Goal: Obtain resource: Obtain resource

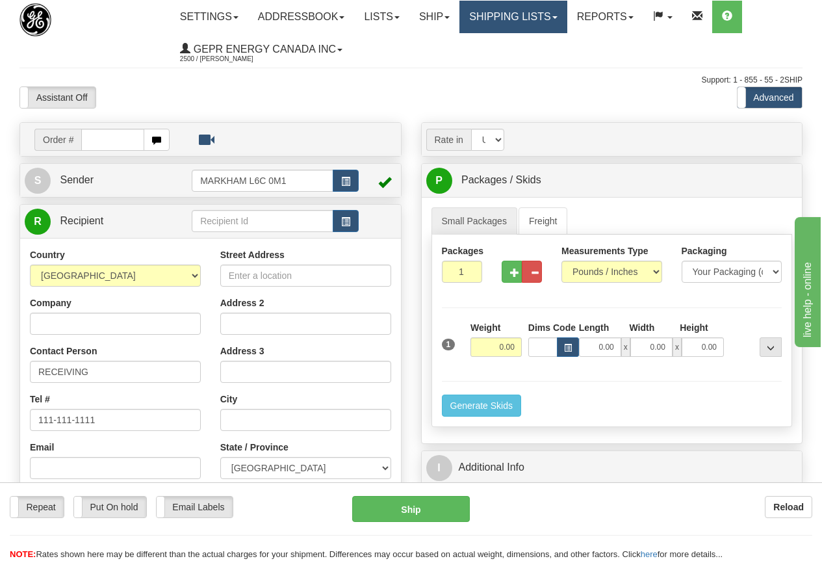
click at [549, 16] on link "Shipping lists" at bounding box center [512, 17] width 107 height 32
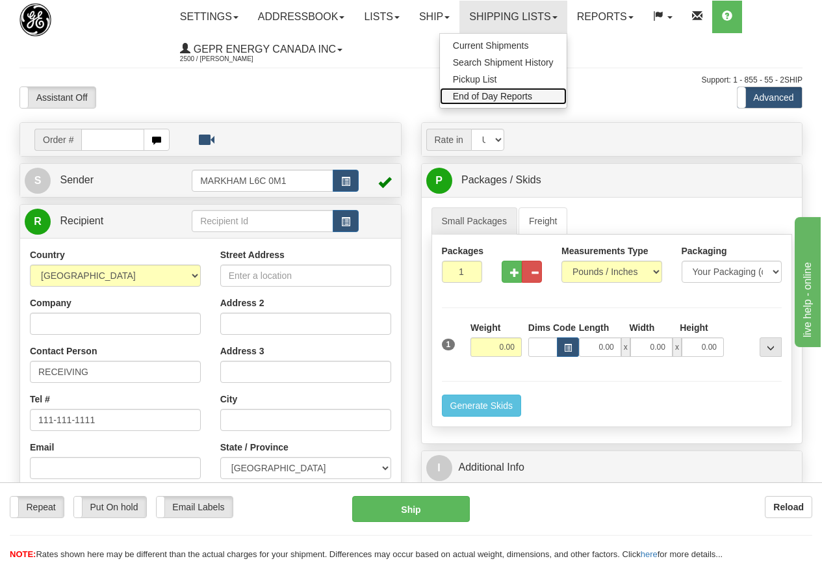
click at [518, 94] on span "End of Day Reports" at bounding box center [492, 96] width 79 height 10
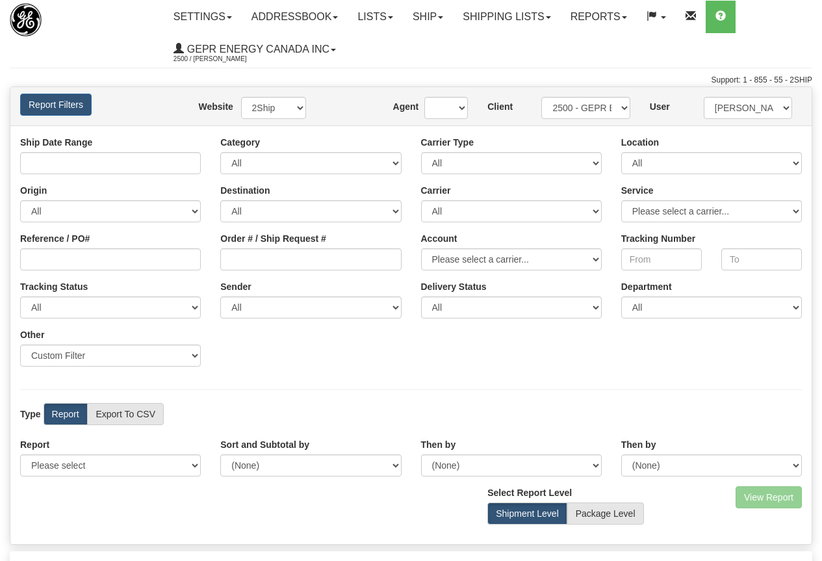
type input "[DATE] And [DATE]"
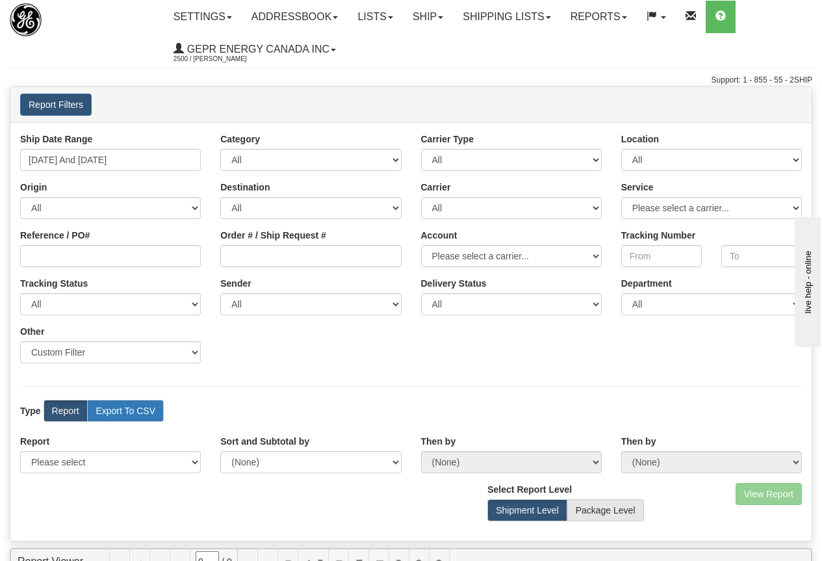
click at [134, 411] on label "Export To CSV" at bounding box center [125, 411] width 77 height 22
radio input "true"
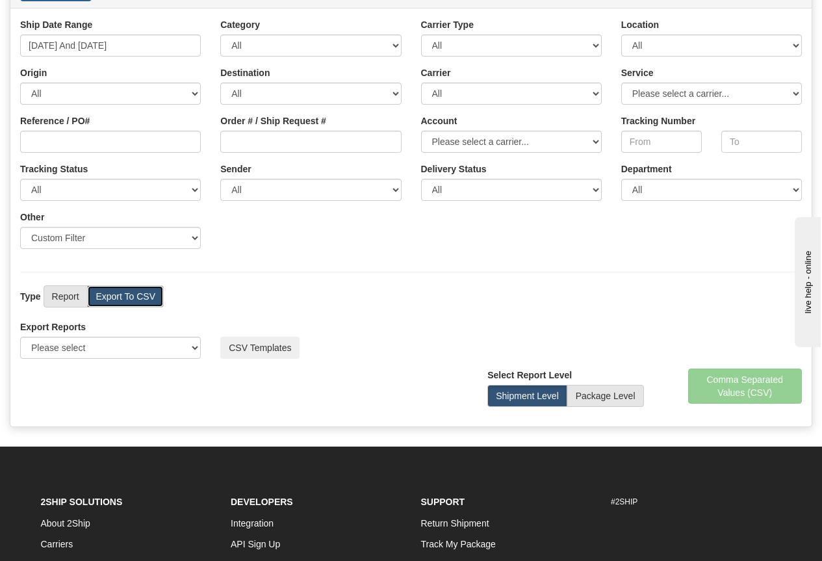
scroll to position [195, 0]
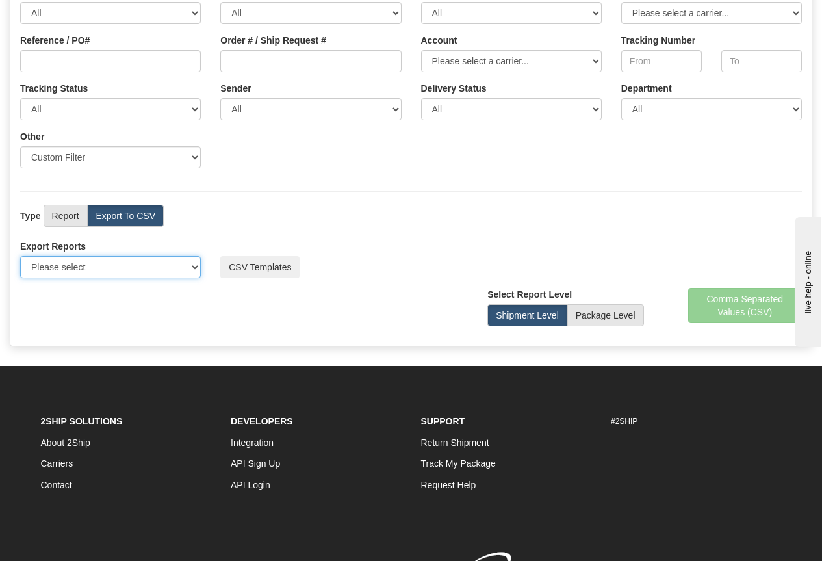
click at [196, 265] on select "Please select US Imports Section 321 US Imports Section 321 V2 US Imports Secti…" at bounding box center [110, 267] width 181 height 22
select select "-321"
click at [20, 256] on select "Please select US Imports Section 321 US Imports Section 321 V2 US Imports Secti…" at bounding box center [110, 267] width 181 height 22
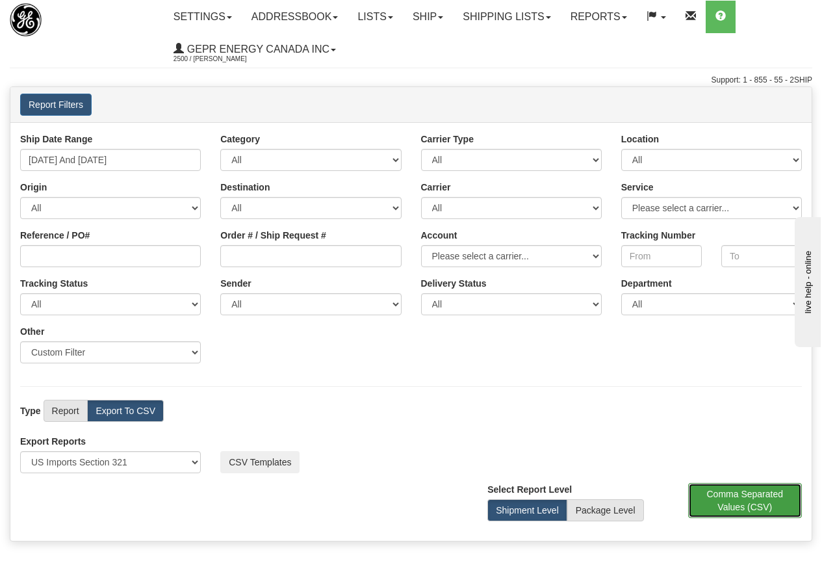
click at [745, 500] on button "Comma Separated Values (CSV)" at bounding box center [745, 500] width 114 height 35
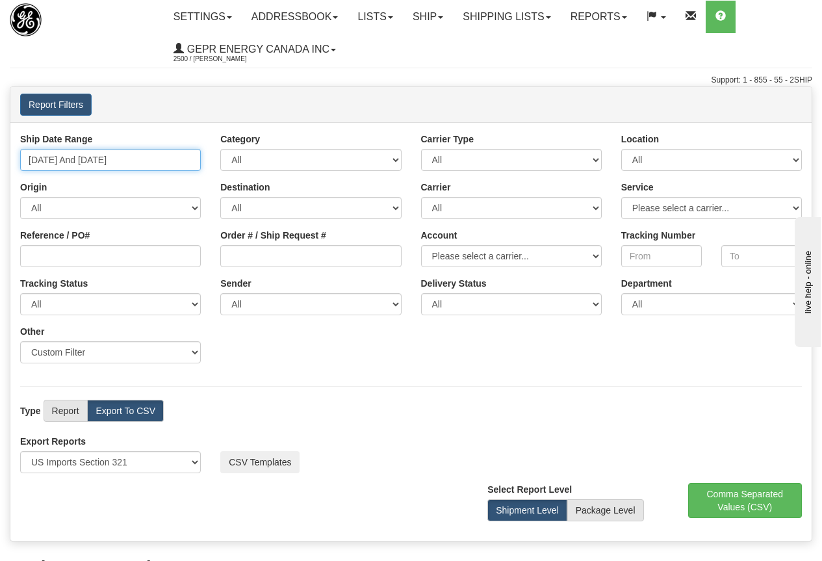
click at [127, 160] on input "09/06/2025 And 09/12/2025" at bounding box center [110, 160] width 181 height 22
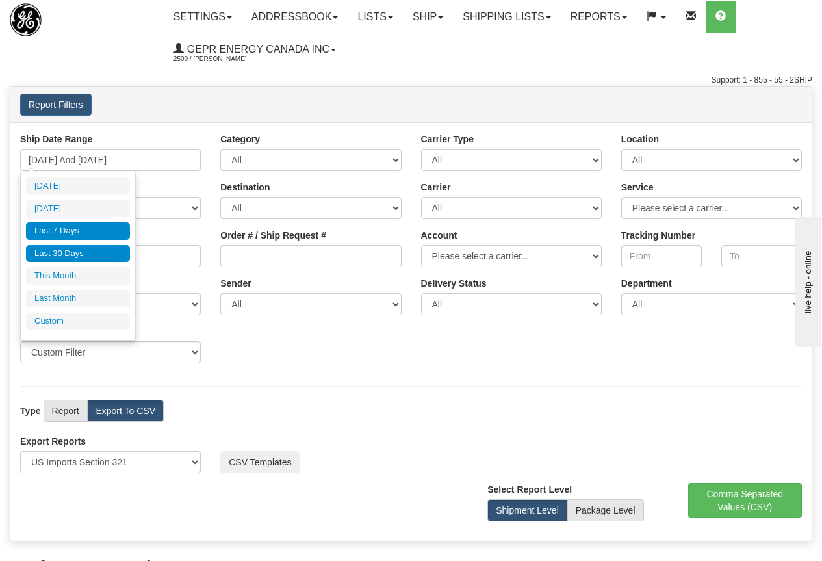
click at [75, 250] on li "Last 30 Days" at bounding box center [78, 254] width 104 height 18
type input "08/14/2025 And 09/12/2025"
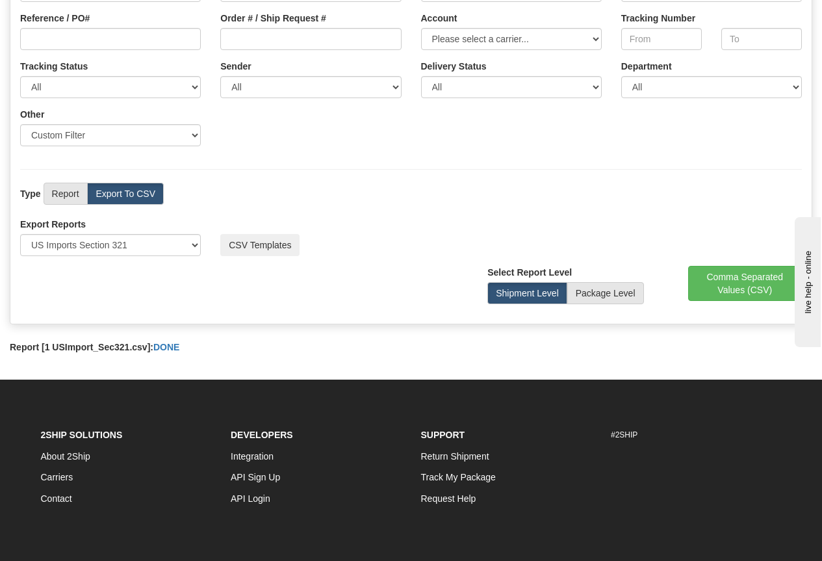
scroll to position [260, 0]
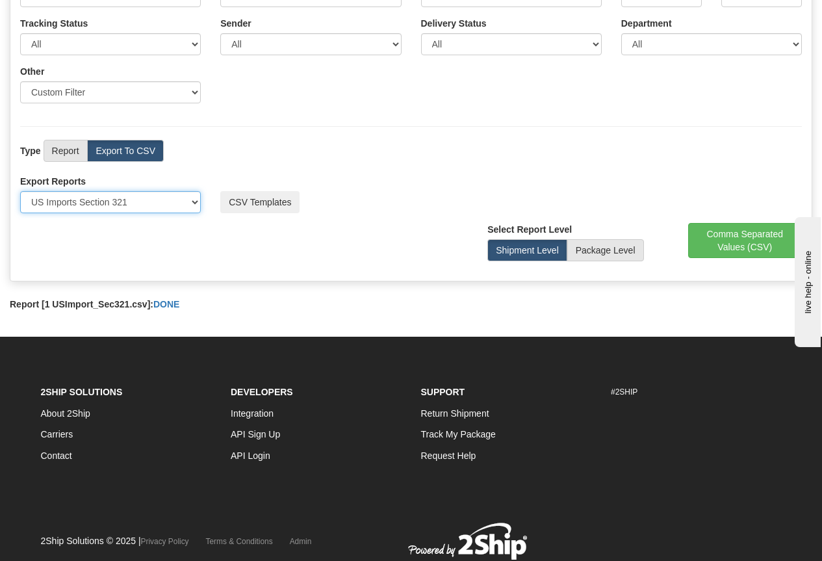
click at [192, 200] on select "Please select US Imports Section 321 US Imports Section 321 V2 US Imports Secti…" at bounding box center [110, 202] width 181 height 22
select select "211"
click at [20, 191] on select "Please select US Imports Section 321 US Imports Section 321 V2 US Imports Secti…" at bounding box center [110, 202] width 181 height 22
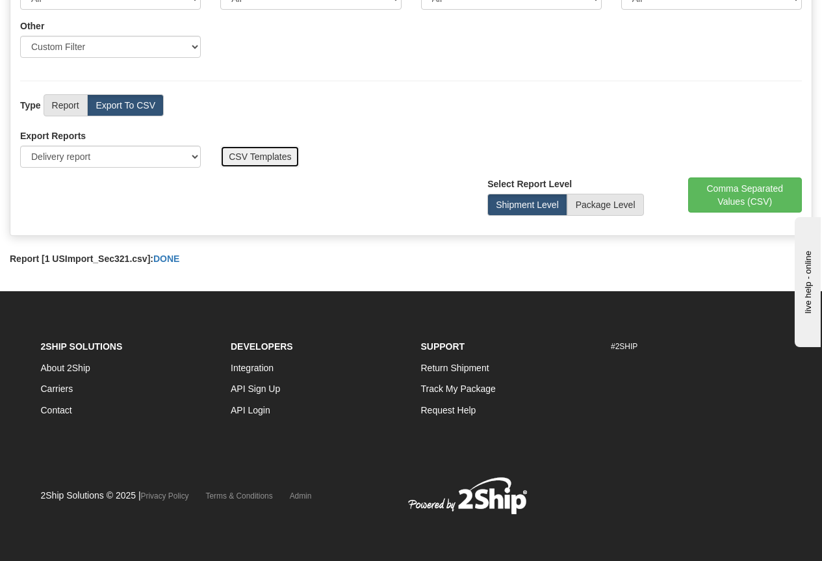
click at [274, 157] on button "CSV Templates" at bounding box center [259, 157] width 79 height 22
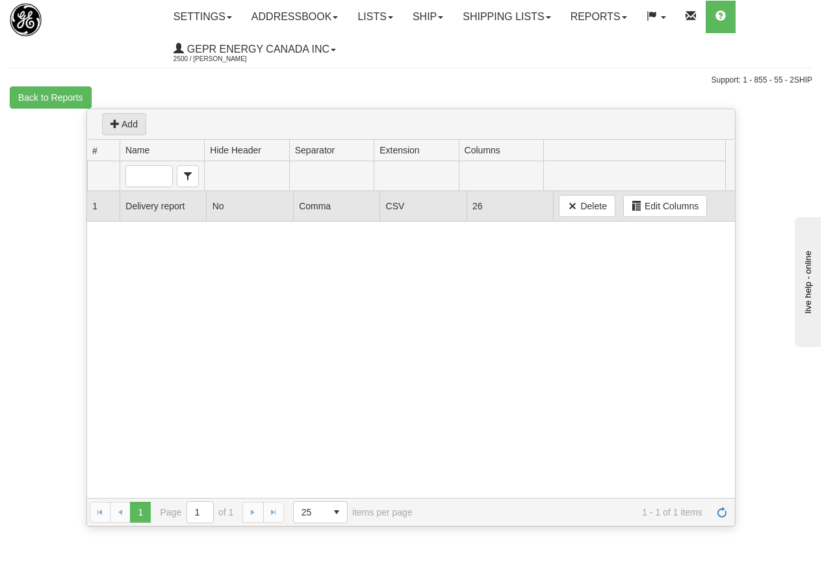
click at [193, 209] on td "Delivery report" at bounding box center [163, 206] width 86 height 30
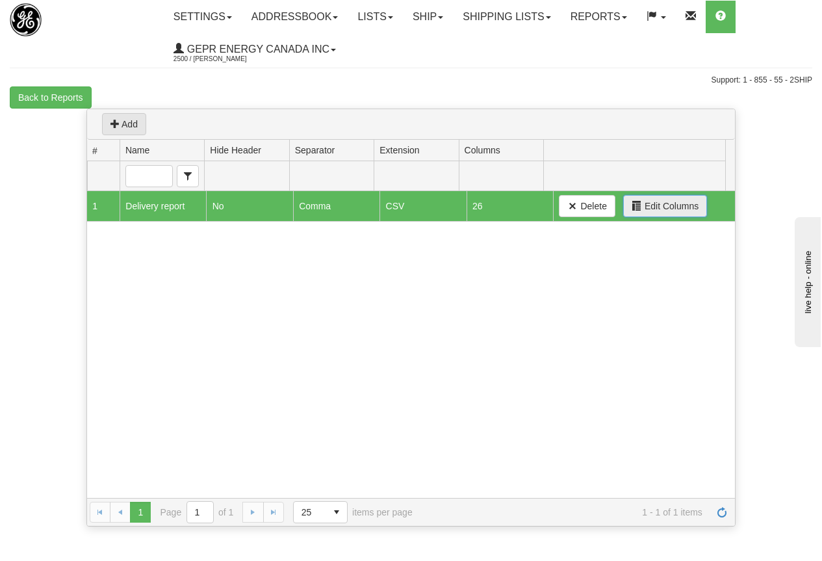
click at [660, 203] on span "Edit Columns" at bounding box center [671, 205] width 54 height 13
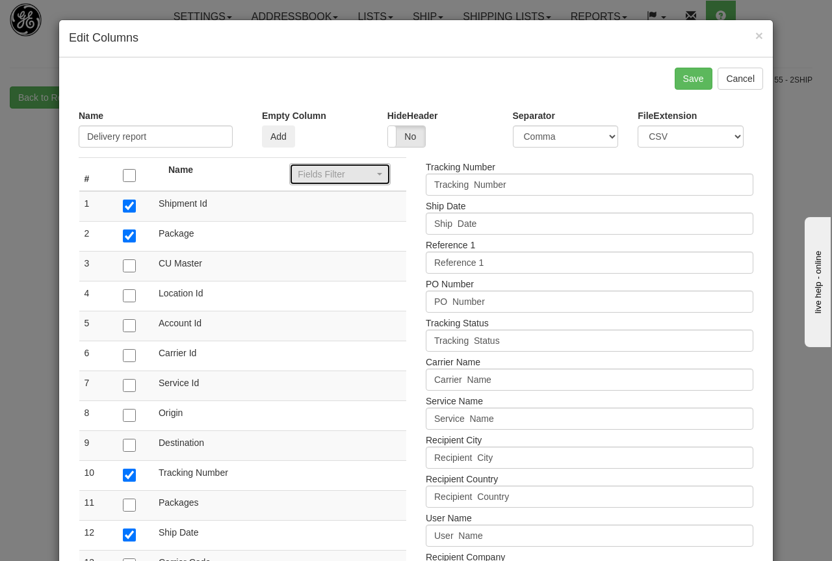
click at [374, 169] on div "Fields Filter" at bounding box center [340, 174] width 84 height 13
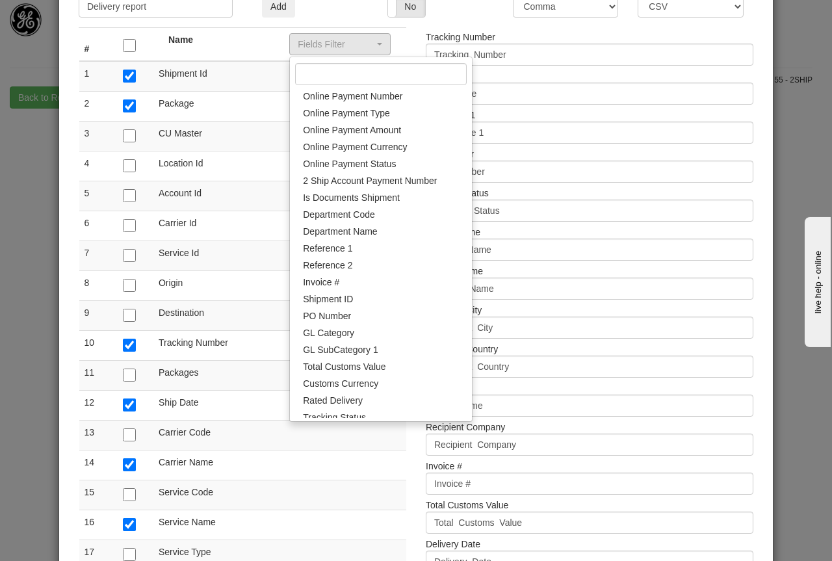
scroll to position [1754, 0]
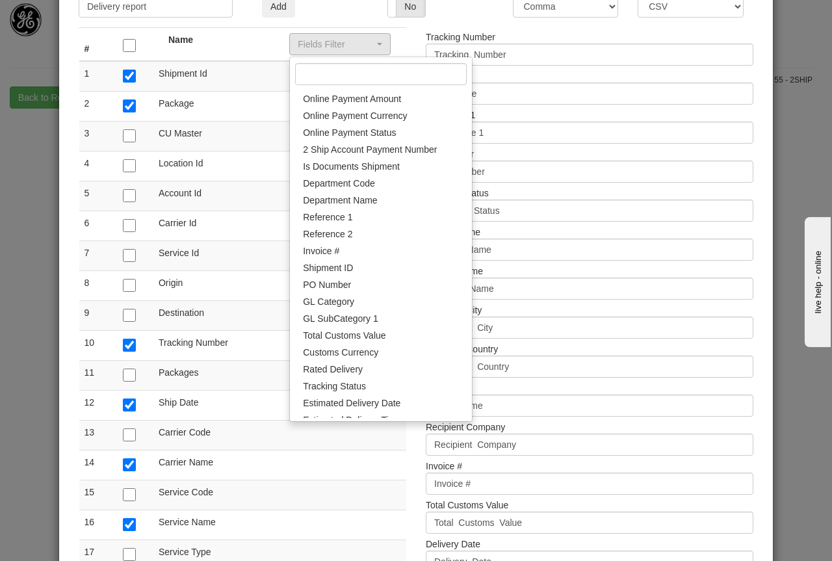
click at [259, 44] on div "Name" at bounding box center [219, 39] width 121 height 13
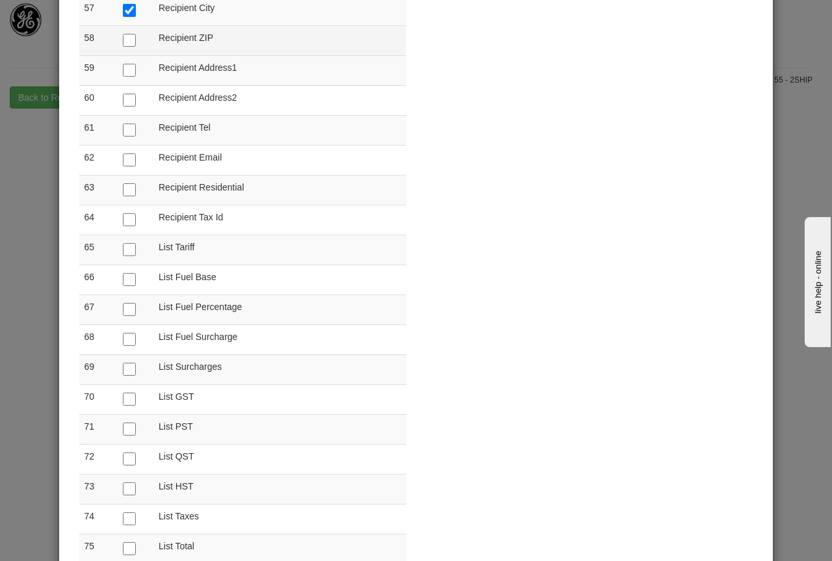
scroll to position [1884, 0]
